Goal: Browse casually

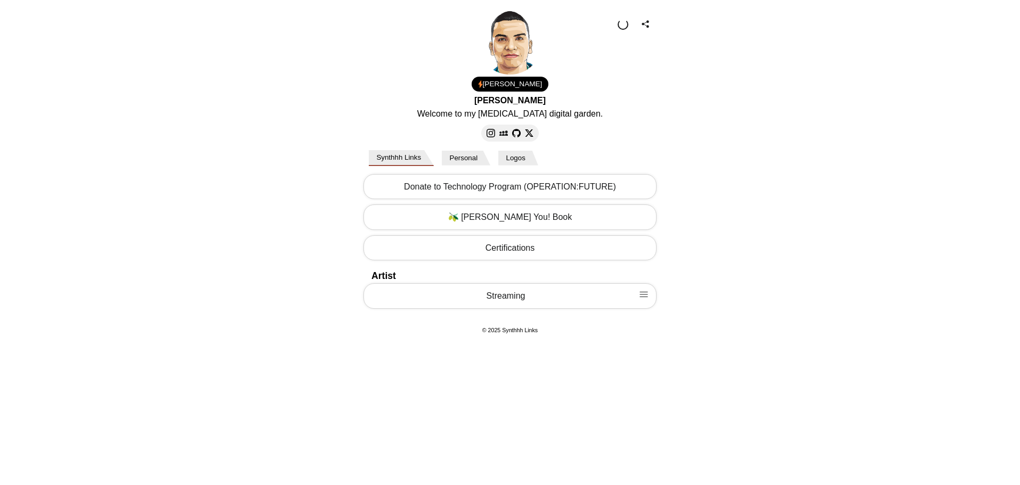
click at [185, 157] on body "[PERSON_NAME] Welcome to my [MEDICAL_DATA] digital garden. 1.00 USD Email Loadi…" at bounding box center [510, 173] width 1020 height 347
drag, startPoint x: 500, startPoint y: 288, endPoint x: 495, endPoint y: 296, distance: 9.6
click at [500, 289] on link "Streaming" at bounding box center [509, 295] width 293 height 26
click at [495, 296] on link "Streaming" at bounding box center [509, 295] width 293 height 26
click at [495, 296] on link "Streaming" at bounding box center [509, 297] width 293 height 26
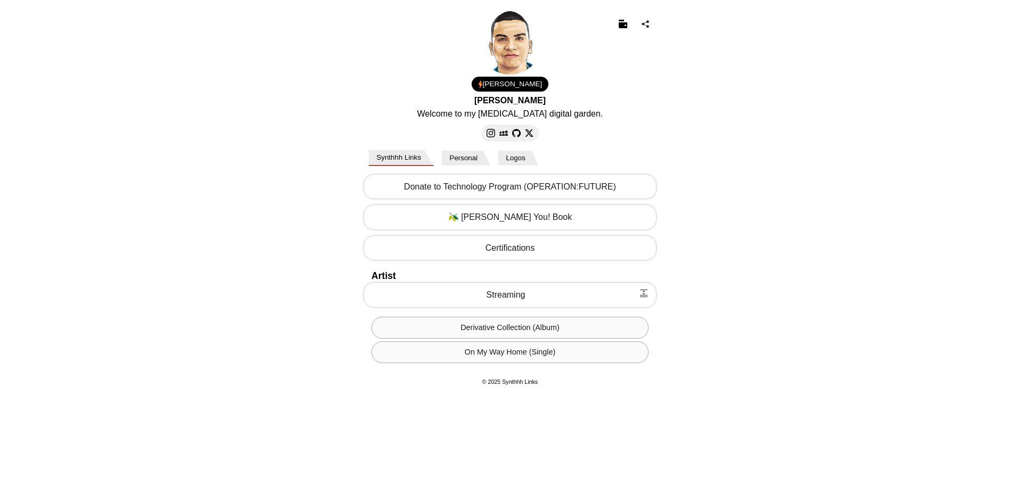
click at [494, 297] on link "Streaming" at bounding box center [509, 295] width 293 height 26
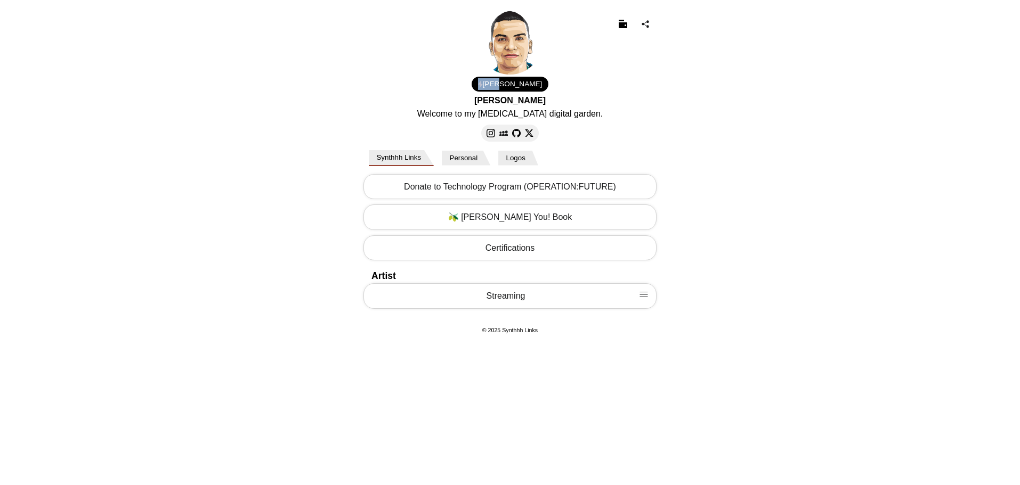
drag, startPoint x: 523, startPoint y: 84, endPoint x: 499, endPoint y: 84, distance: 23.4
click at [499, 84] on div "[PERSON_NAME]" at bounding box center [509, 84] width 77 height 15
copy div "[PERSON_NAME]"
click at [514, 85] on span "[PERSON_NAME]" at bounding box center [513, 84] width 60 height 12
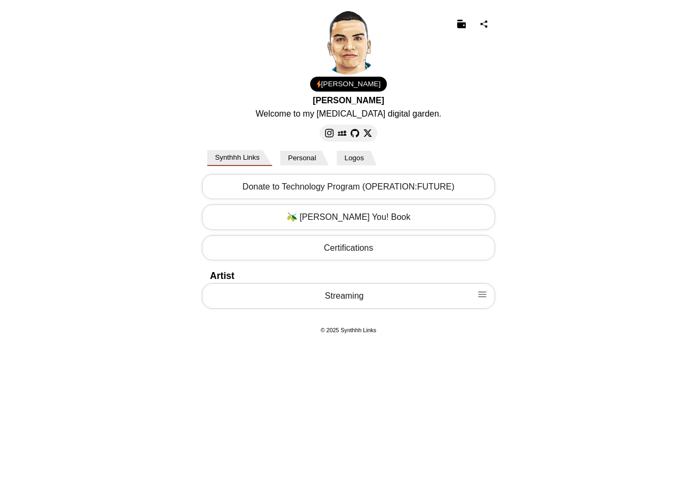
click at [161, 118] on body "[PERSON_NAME] Welcome to my [MEDICAL_DATA] digital garden. 1.00 USD Email Loadi…" at bounding box center [348, 173] width 697 height 347
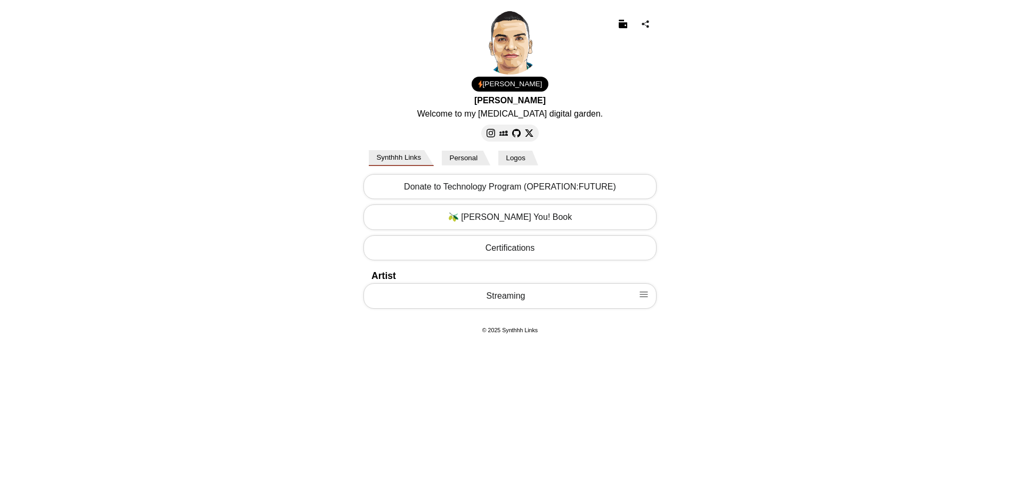
click at [200, 40] on body "[PERSON_NAME] Welcome to my [MEDICAL_DATA] digital garden. 1.00 USD Email Loadi…" at bounding box center [510, 173] width 1020 height 347
click at [304, 89] on body "[PERSON_NAME] Welcome to my [MEDICAL_DATA] digital garden. 1.00 USD Email Loadi…" at bounding box center [510, 173] width 1020 height 347
select select "US"
drag, startPoint x: 475, startPoint y: 99, endPoint x: 552, endPoint y: 100, distance: 76.7
click at [552, 100] on div "[PERSON_NAME]" at bounding box center [510, 101] width 298 height 14
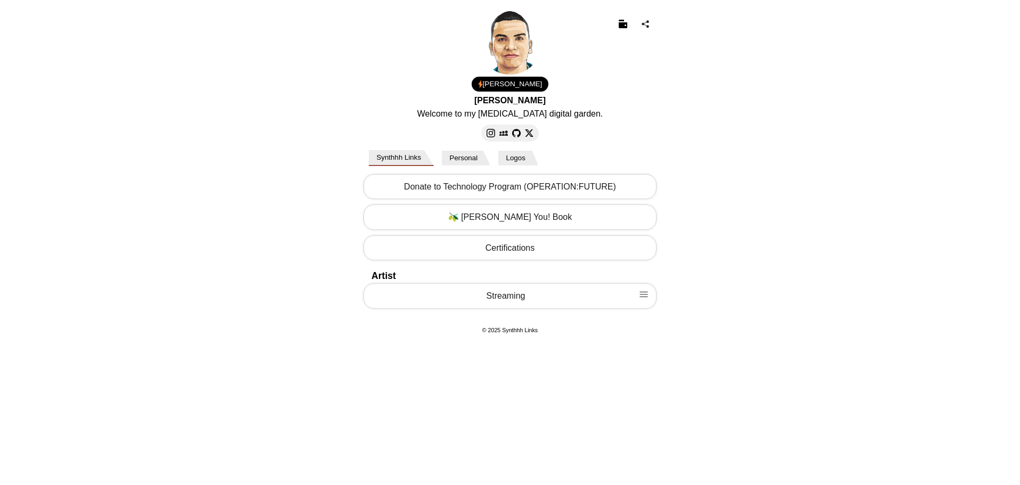
copy strong "[PERSON_NAME]"
click at [456, 114] on p "Welcome to my [MEDICAL_DATA] digital garden." at bounding box center [509, 114] width 245 height 12
copy div "Welcome to my [MEDICAL_DATA] digital garden."
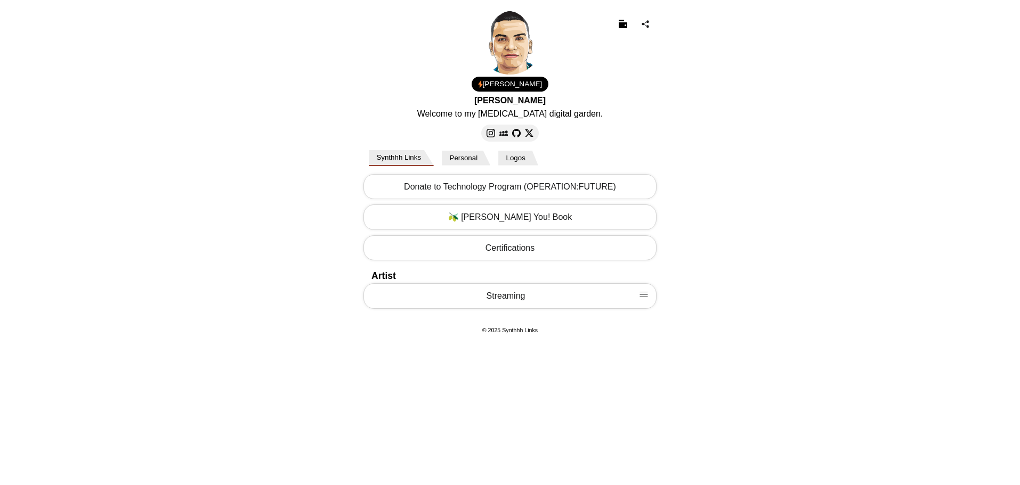
click at [286, 163] on body "[PERSON_NAME] Welcome to my [MEDICAL_DATA] digital garden. 1.00 USD Email Loadi…" at bounding box center [510, 173] width 1020 height 347
click at [154, 121] on body "[PERSON_NAME] Welcome to my [MEDICAL_DATA] digital garden. 1.00 USD Email Loadi…" at bounding box center [510, 173] width 1020 height 347
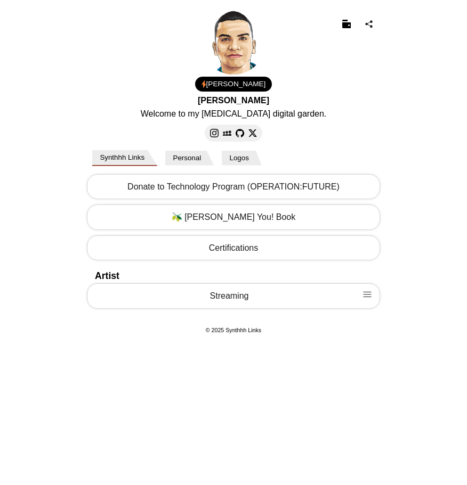
click at [44, 113] on body "[PERSON_NAME] Welcome to my [MEDICAL_DATA] digital garden. 1.00 USD Email Loadi…" at bounding box center [233, 173] width 467 height 347
click at [0, 216] on body "[PERSON_NAME] Welcome to my [MEDICAL_DATA] digital garden. 1.00 USD Email Loadi…" at bounding box center [233, 173] width 467 height 347
click at [262, 299] on link "Streaming" at bounding box center [233, 295] width 293 height 26
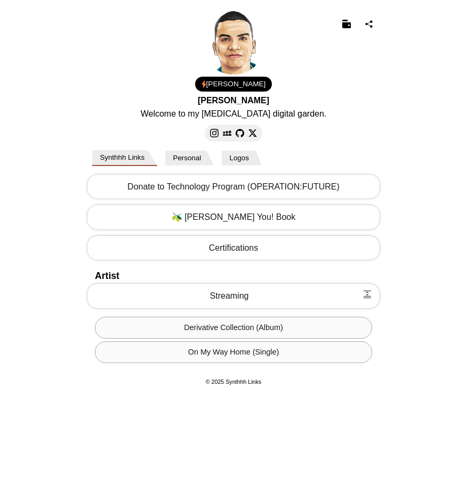
click at [67, 176] on body "[PERSON_NAME] Welcome to my [MEDICAL_DATA] digital garden. 1.00 USD Email Loadi…" at bounding box center [233, 199] width 467 height 399
click at [310, 297] on link "Streaming" at bounding box center [233, 295] width 293 height 26
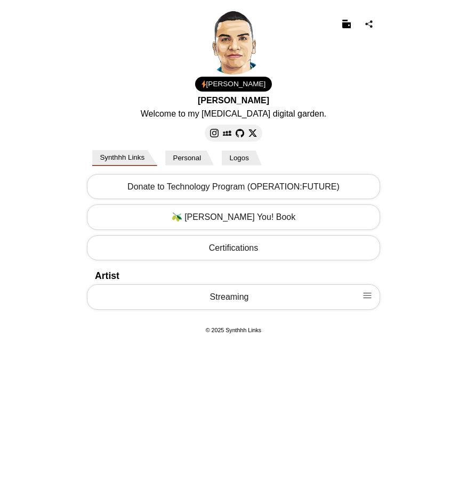
click at [309, 298] on link "Streaming" at bounding box center [233, 297] width 293 height 26
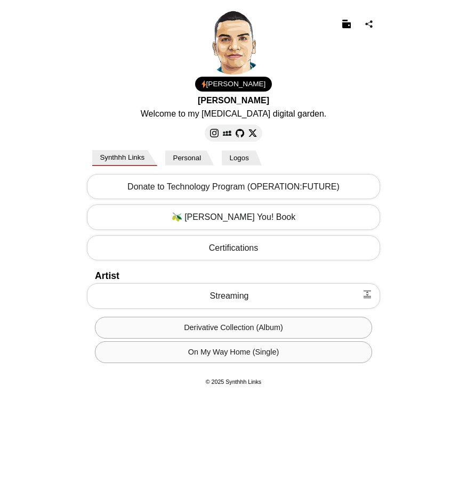
click at [72, 124] on body "[PERSON_NAME] Welcome to my [MEDICAL_DATA] digital garden. 1.00 USD Email Loadi…" at bounding box center [233, 199] width 467 height 399
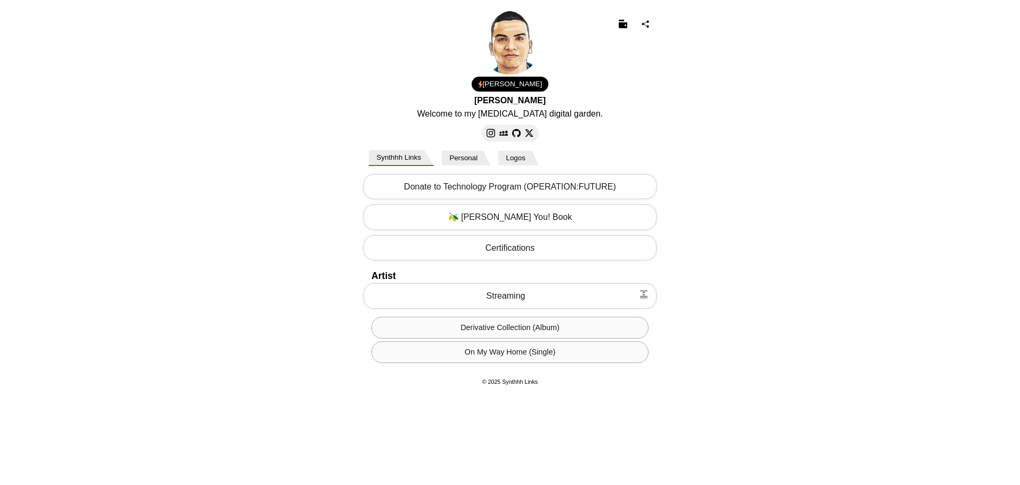
click at [227, 61] on body "[PERSON_NAME] Welcome to my [MEDICAL_DATA] digital garden. 1.00 USD Email Loadi…" at bounding box center [510, 199] width 1020 height 399
click at [501, 136] on img at bounding box center [503, 133] width 9 height 9
